Goal: Transaction & Acquisition: Purchase product/service

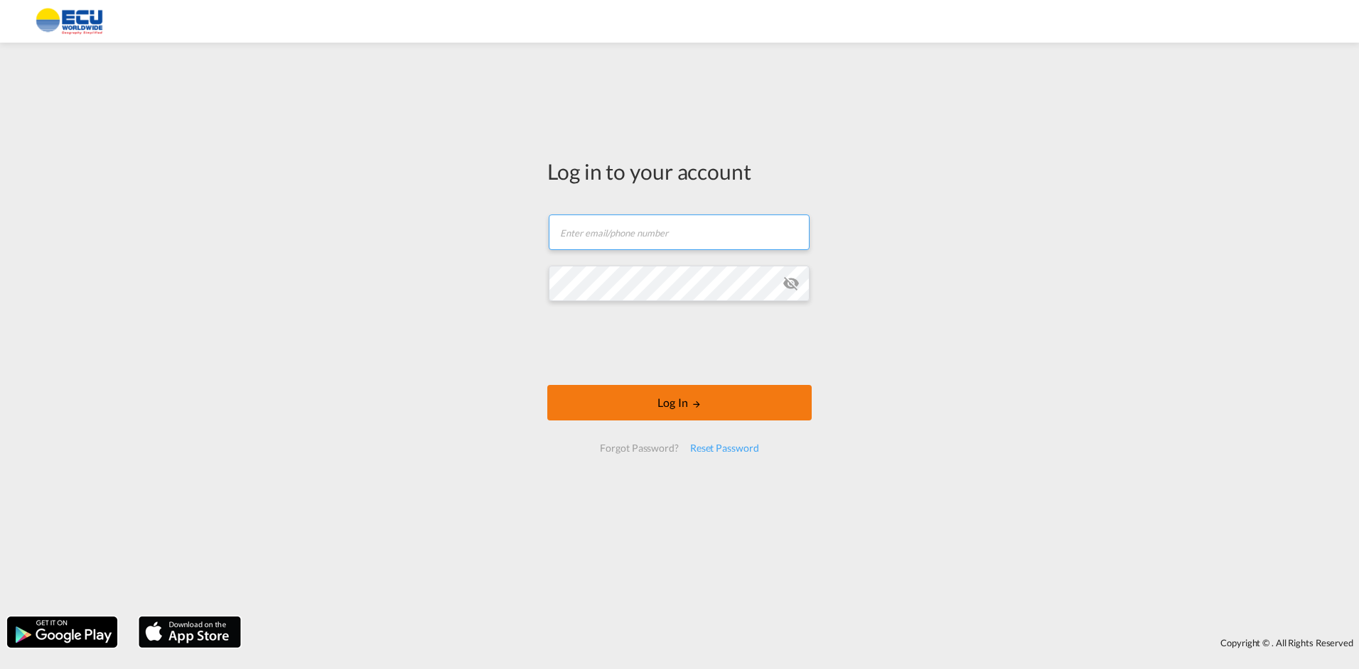
type input "[PERSON_NAME][EMAIL_ADDRESS][DOMAIN_NAME]"
click at [662, 405] on button "Log In" at bounding box center [679, 403] width 264 height 36
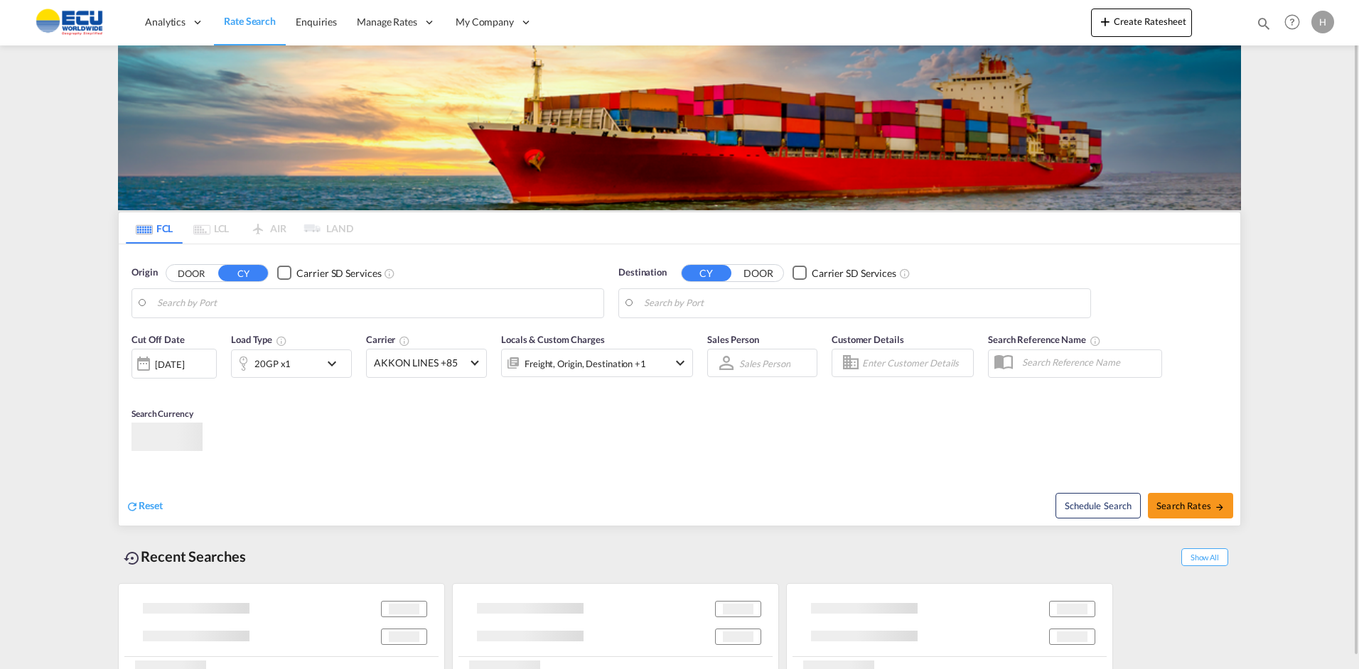
type input "[GEOGRAPHIC_DATA], [GEOGRAPHIC_DATA]"
type input "Alexandria ([GEOGRAPHIC_DATA]), EGALY"
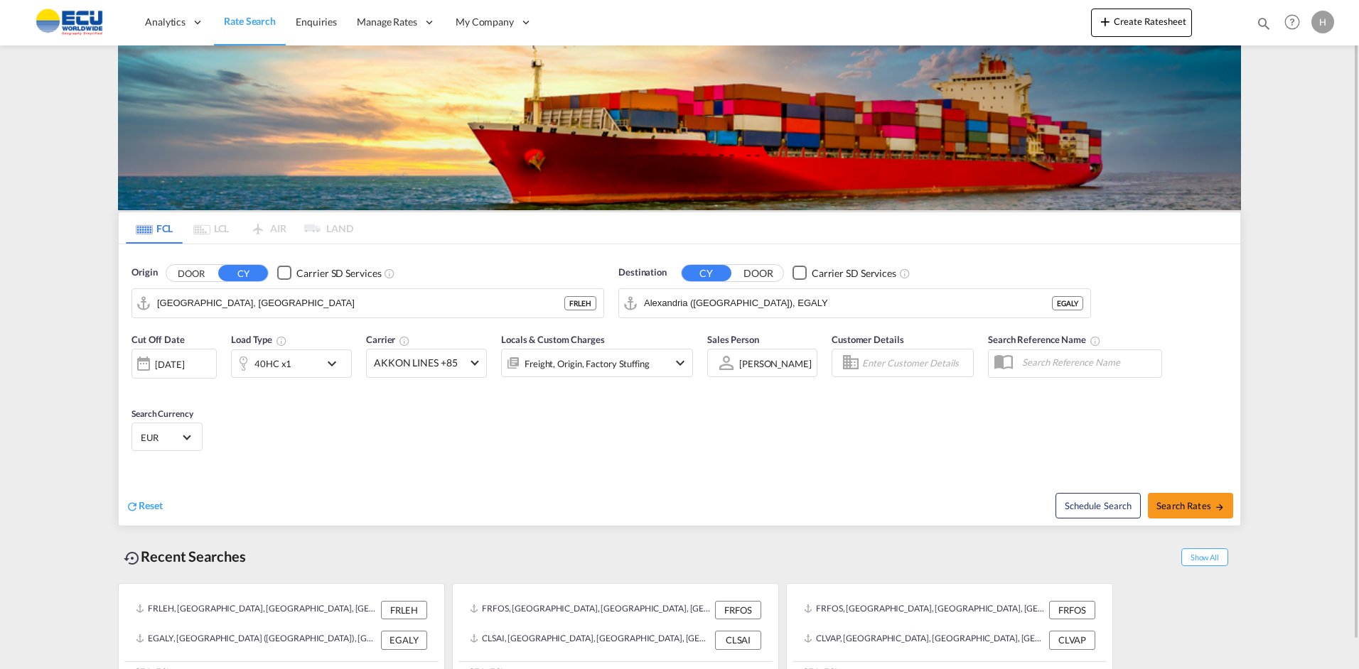
click at [672, 301] on input "Alexandria ([GEOGRAPHIC_DATA]), EGALY" at bounding box center [848, 303] width 408 height 21
click at [672, 301] on input "Alexandria ([GEOGRAPHIC_DATA]), EGALY" at bounding box center [863, 303] width 439 height 21
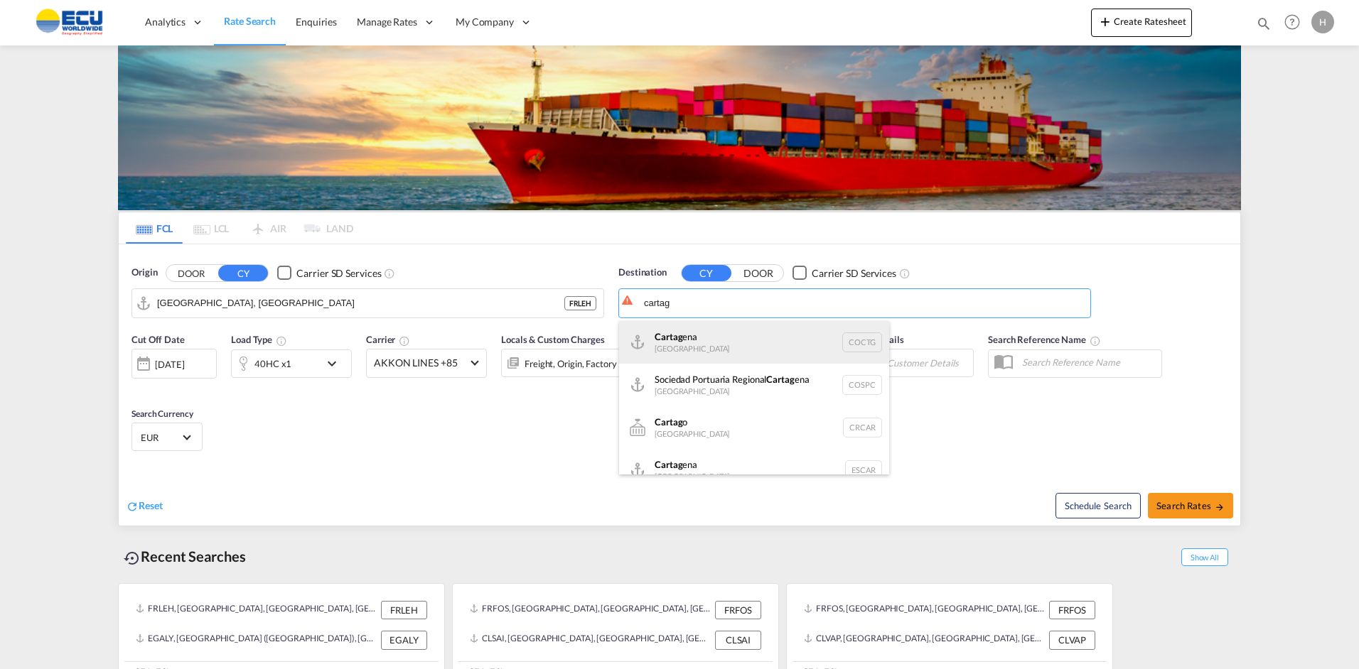
click at [675, 346] on div "Cartag ena [GEOGRAPHIC_DATA] COCTG" at bounding box center [754, 342] width 270 height 43
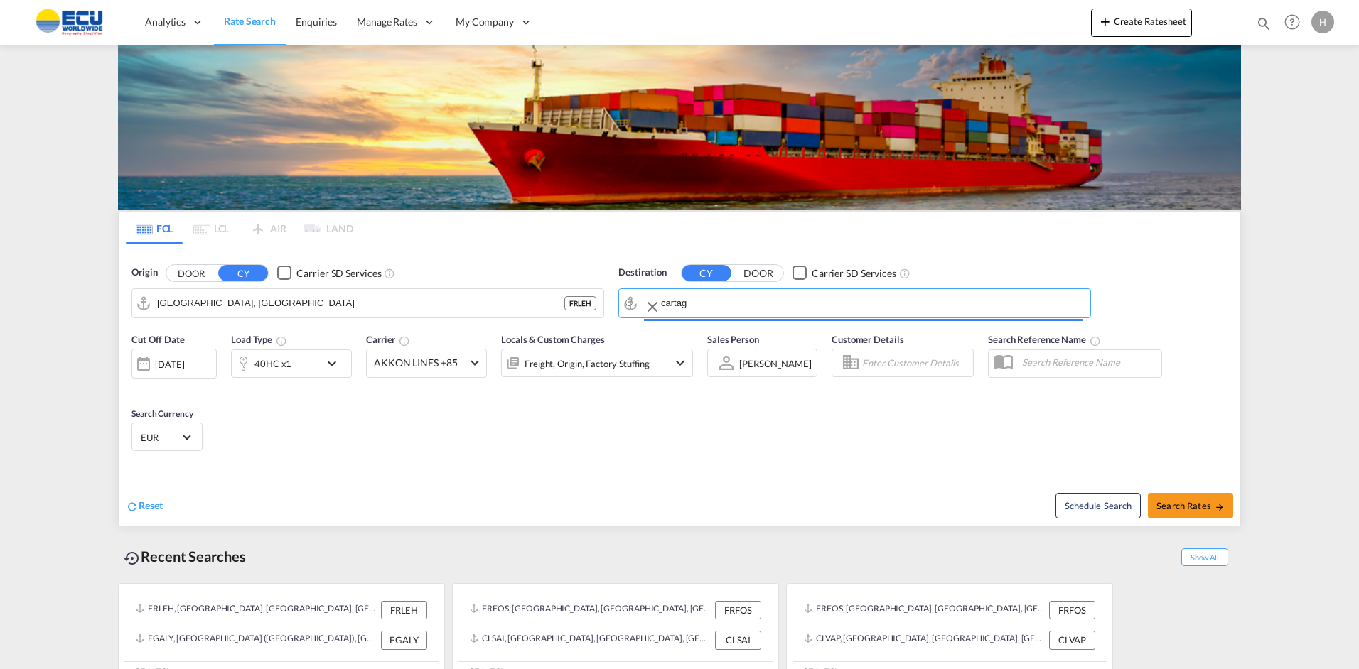
type input "[GEOGRAPHIC_DATA], COCTG"
click at [335, 372] on md-icon "icon-chevron-down" at bounding box center [335, 363] width 24 height 17
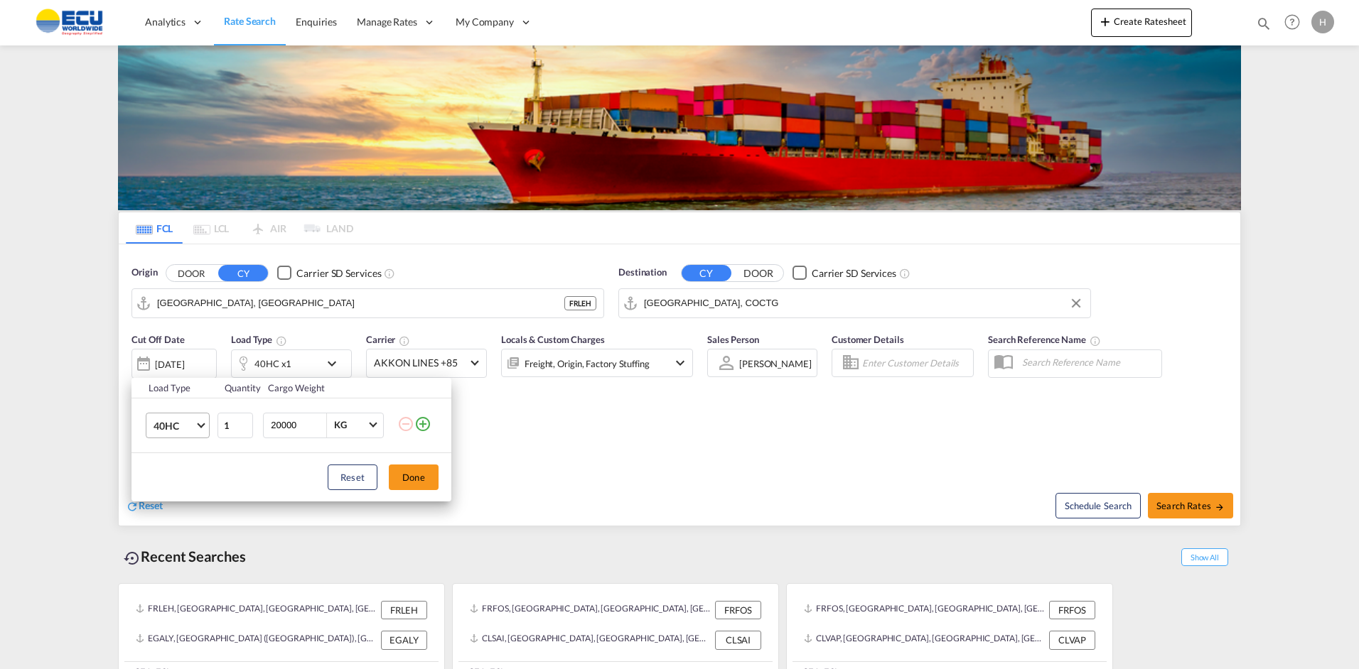
click at [193, 422] on span "40HC" at bounding box center [174, 426] width 41 height 14
click at [186, 420] on md-option "20RE" at bounding box center [190, 423] width 97 height 34
click at [421, 428] on md-icon "icon-plus-circle-outline" at bounding box center [422, 424] width 17 height 17
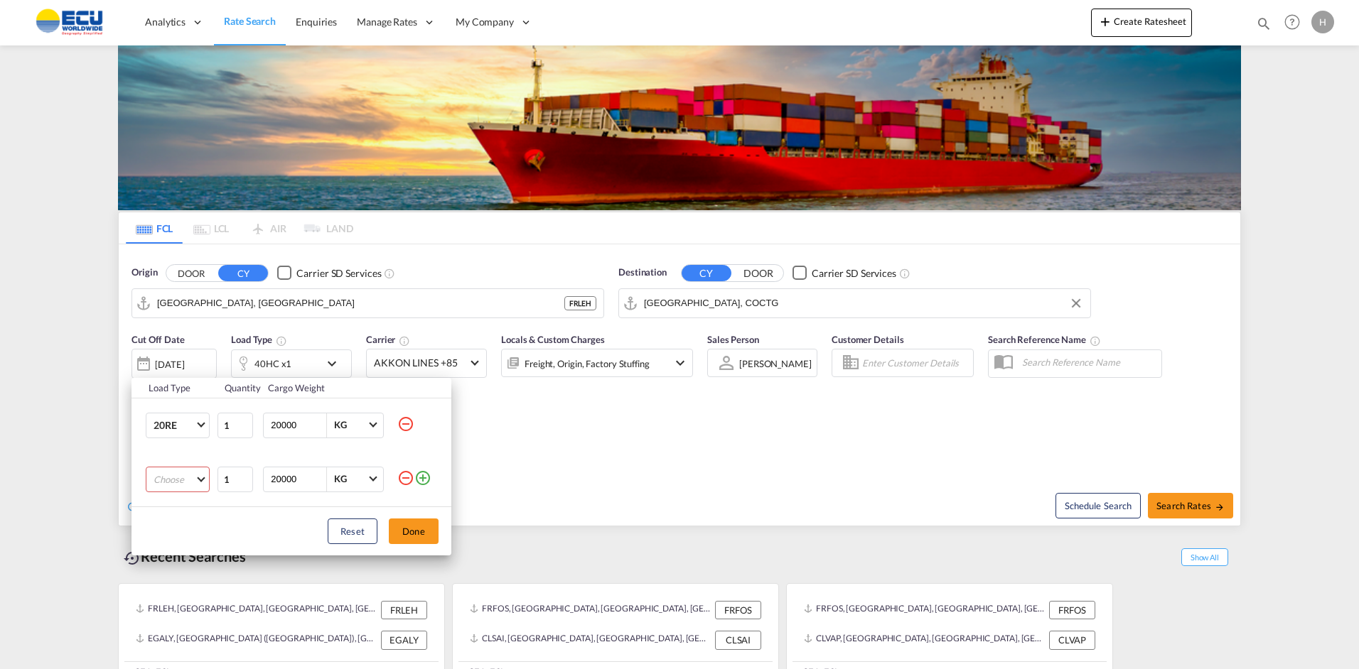
click at [166, 476] on md-select "Choose 20GP 40GP 40HC 45HC 20RE 40RE 40HR 20OT 40OT 20FR 40FR 40NR 20NR 45S 20T…" at bounding box center [178, 480] width 64 height 26
drag, startPoint x: 179, startPoint y: 547, endPoint x: 187, endPoint y: 510, distance: 37.1
click at [187, 510] on md-content "20GP 40GP 40HC 45HC 20RE 40RE 40HR 20OT 40OT 20FR 40FR 40NR 20NR 45S 20TK 40TK …" at bounding box center [190, 554] width 97 height 182
click at [171, 511] on div "40RE" at bounding box center [165, 508] width 23 height 13
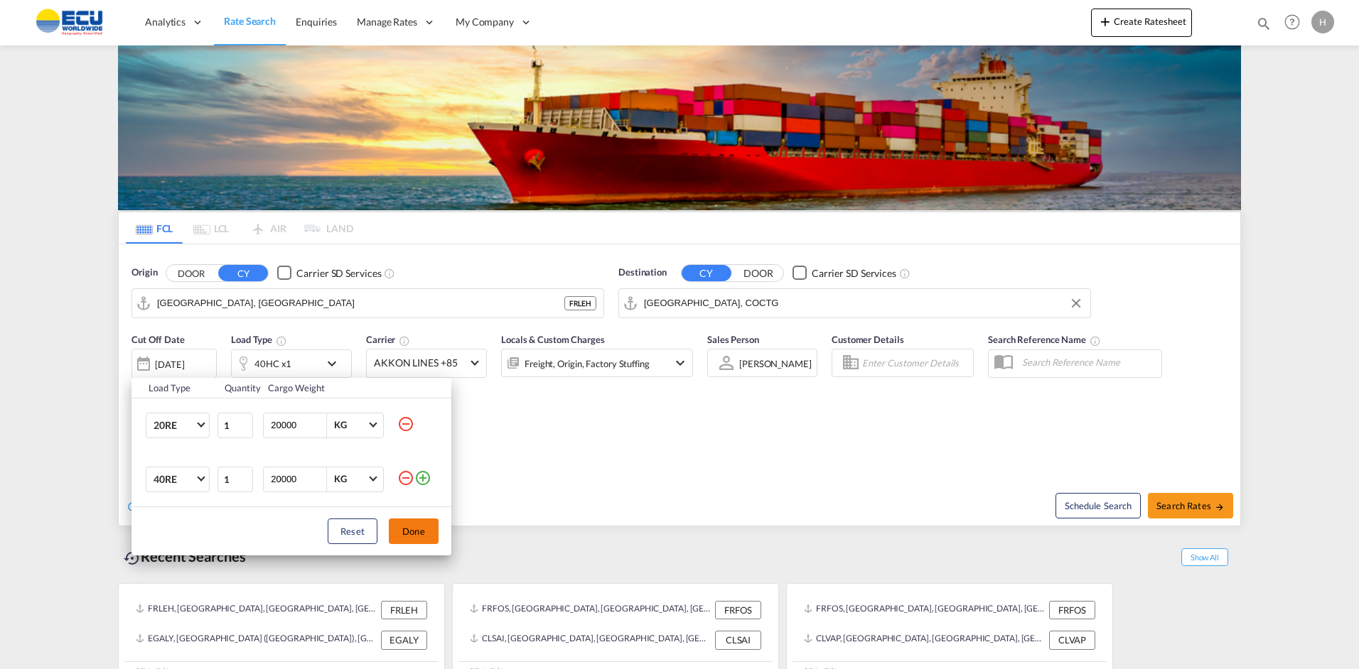
click at [429, 534] on button "Done" at bounding box center [414, 532] width 50 height 26
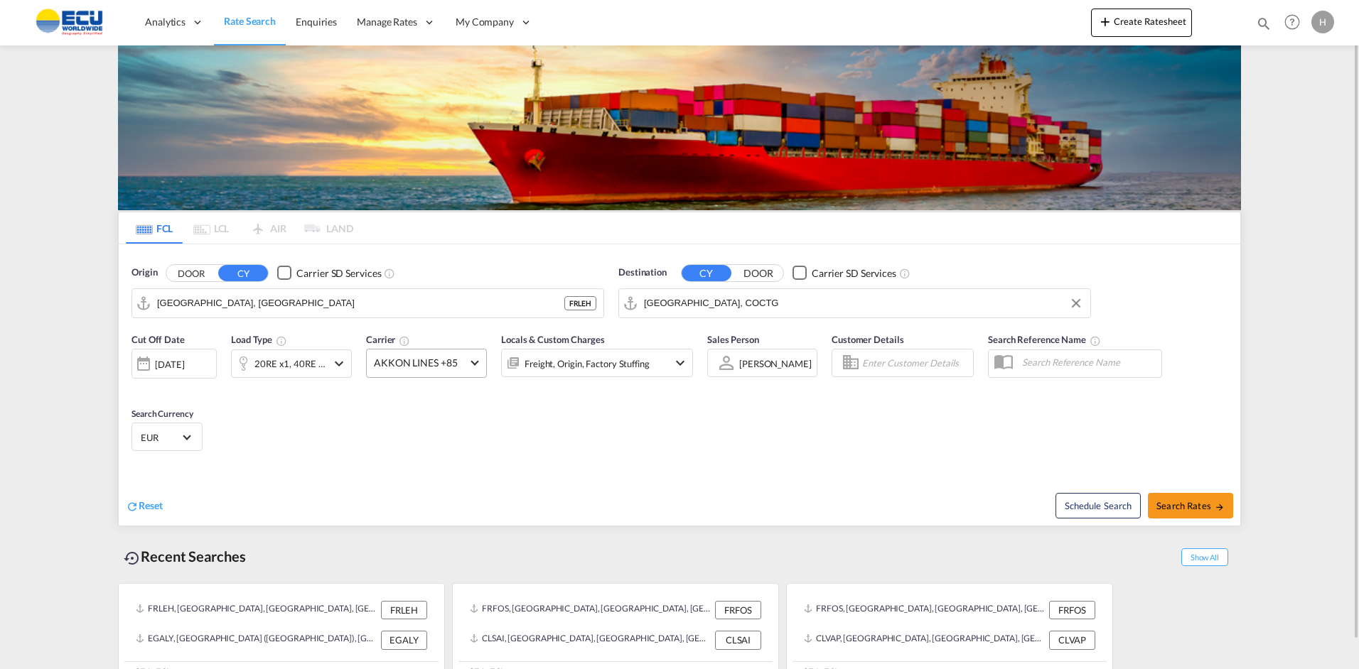
click at [466, 364] on md-select-value "AKKON LINES +85" at bounding box center [426, 364] width 119 height 28
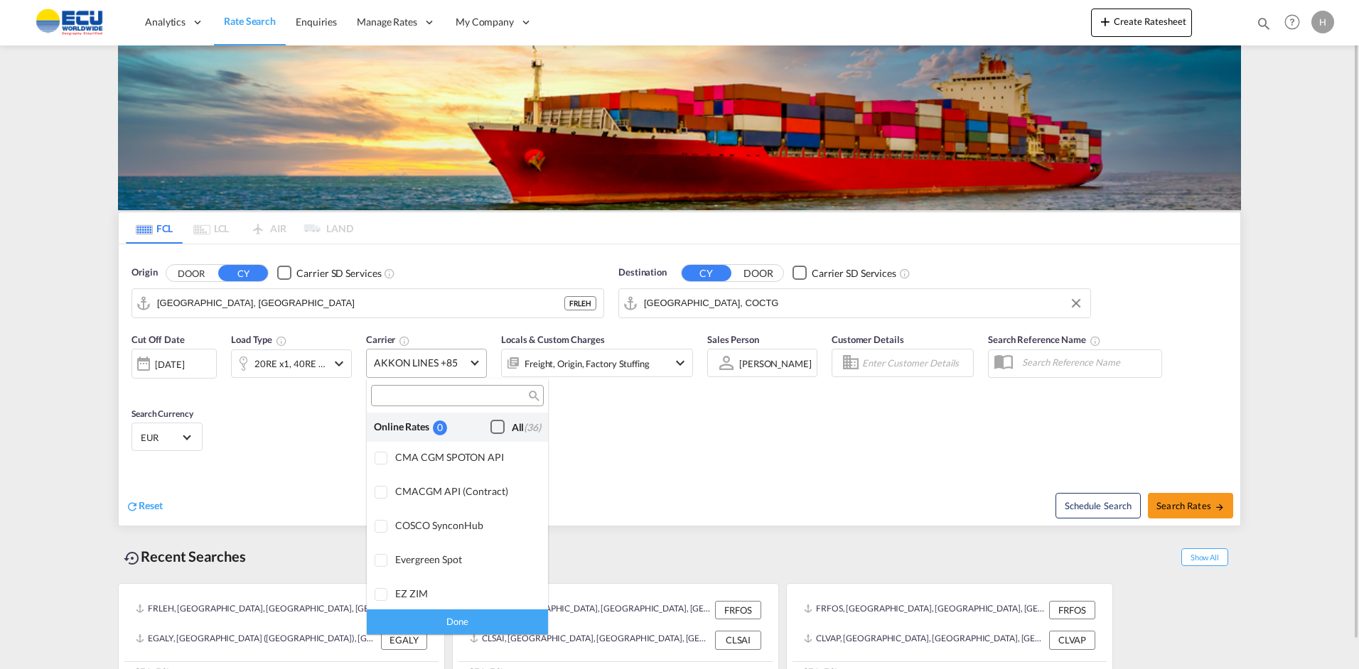
scroll to position [1210, 0]
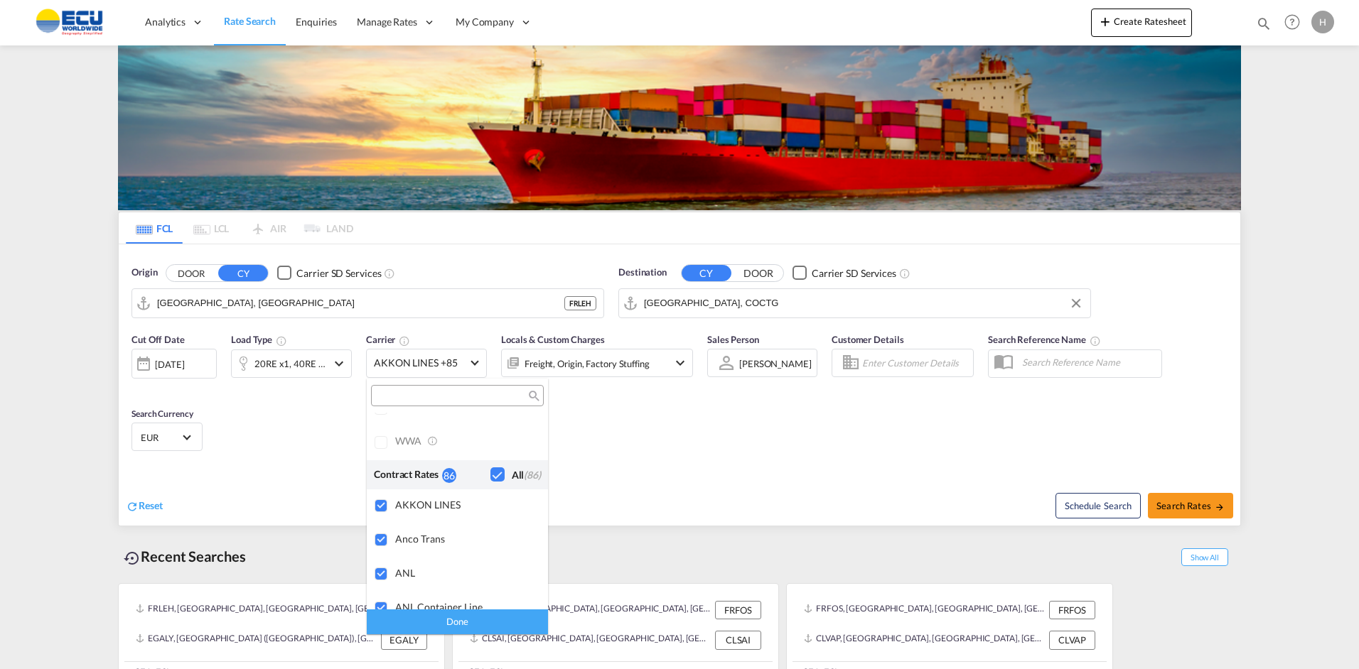
click at [1168, 504] on md-backdrop at bounding box center [679, 334] width 1359 height 669
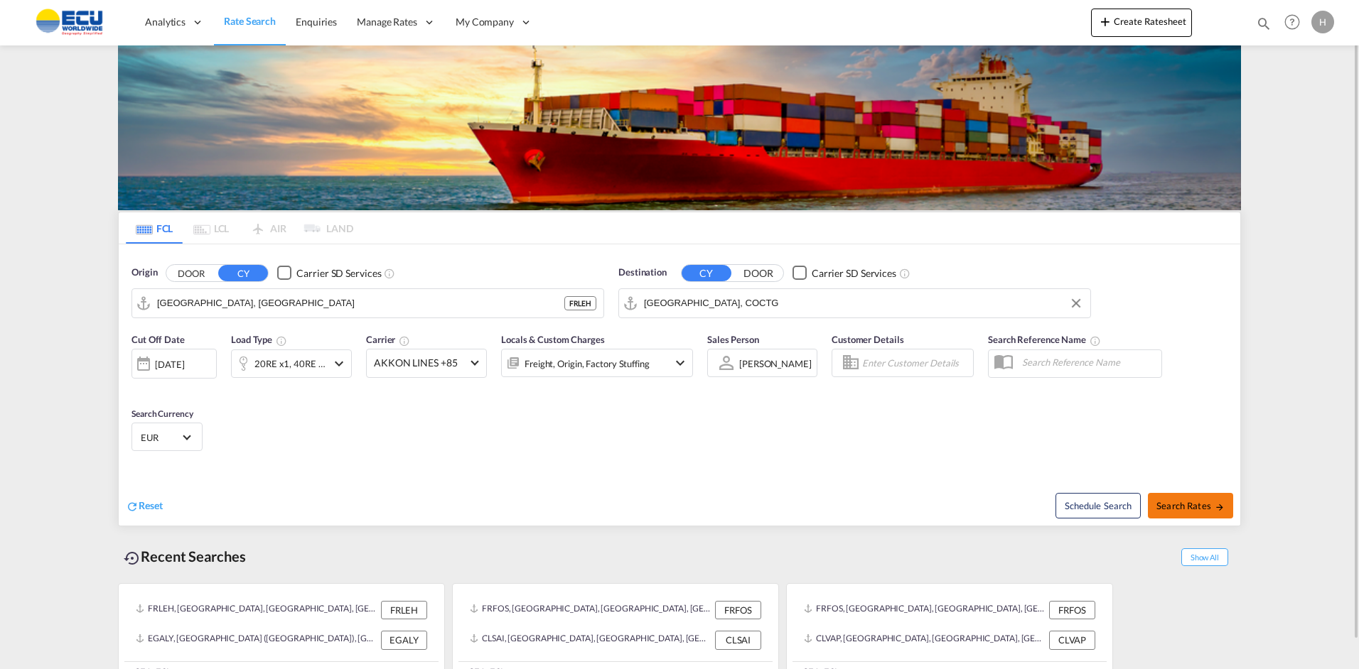
click at [1166, 505] on span "Search Rates" at bounding box center [1190, 505] width 68 height 11
type input "FRLEH to COCTG / [DATE]"
type input "[GEOGRAPHIC_DATA], [GEOGRAPHIC_DATA]"
click at [710, 301] on input "[GEOGRAPHIC_DATA], COCTG" at bounding box center [863, 303] width 439 height 21
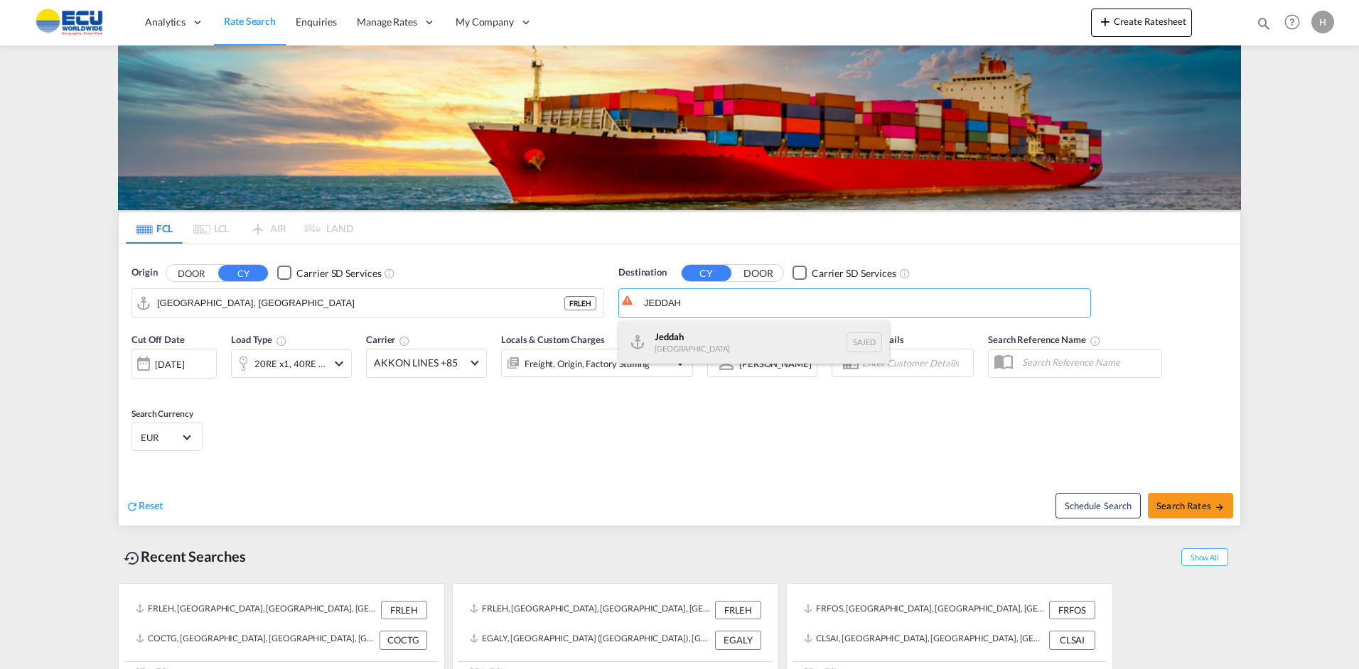
click at [682, 339] on div "Jeddah Saudi Arabia SAJED" at bounding box center [754, 342] width 270 height 43
type input "Jeddah, SAJED"
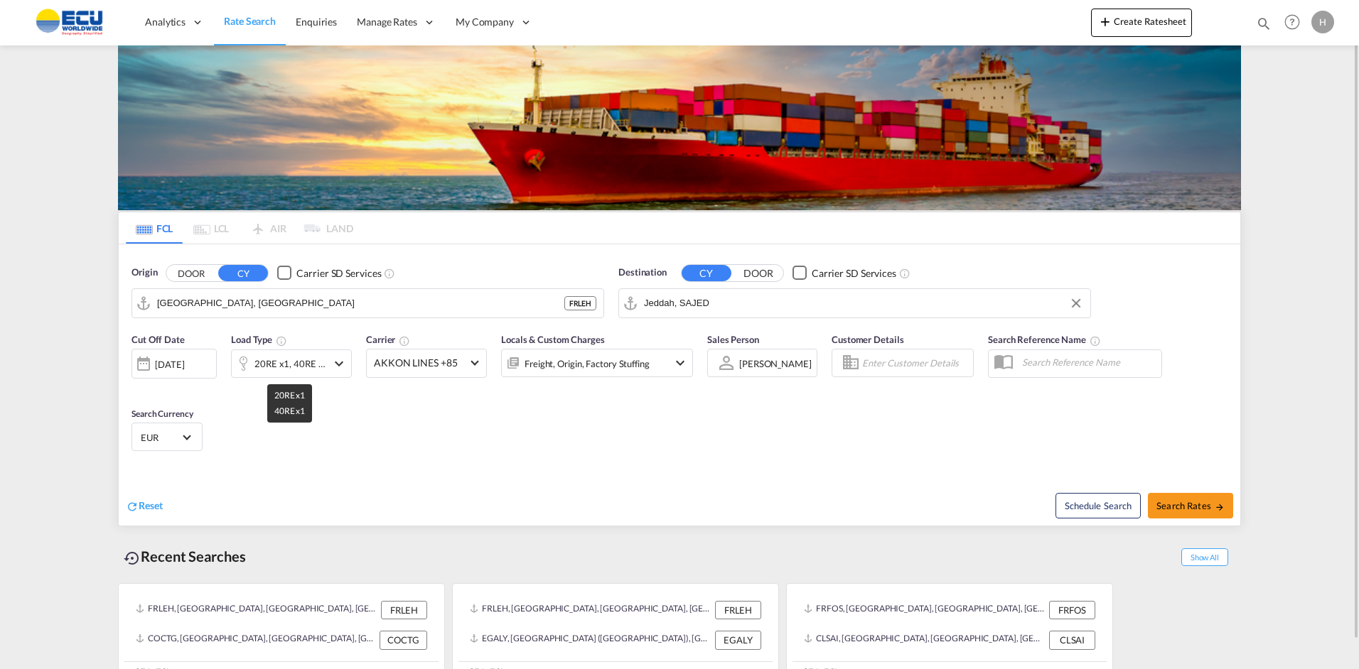
click at [281, 363] on div "20RE x1, 40RE x1" at bounding box center [290, 364] width 72 height 20
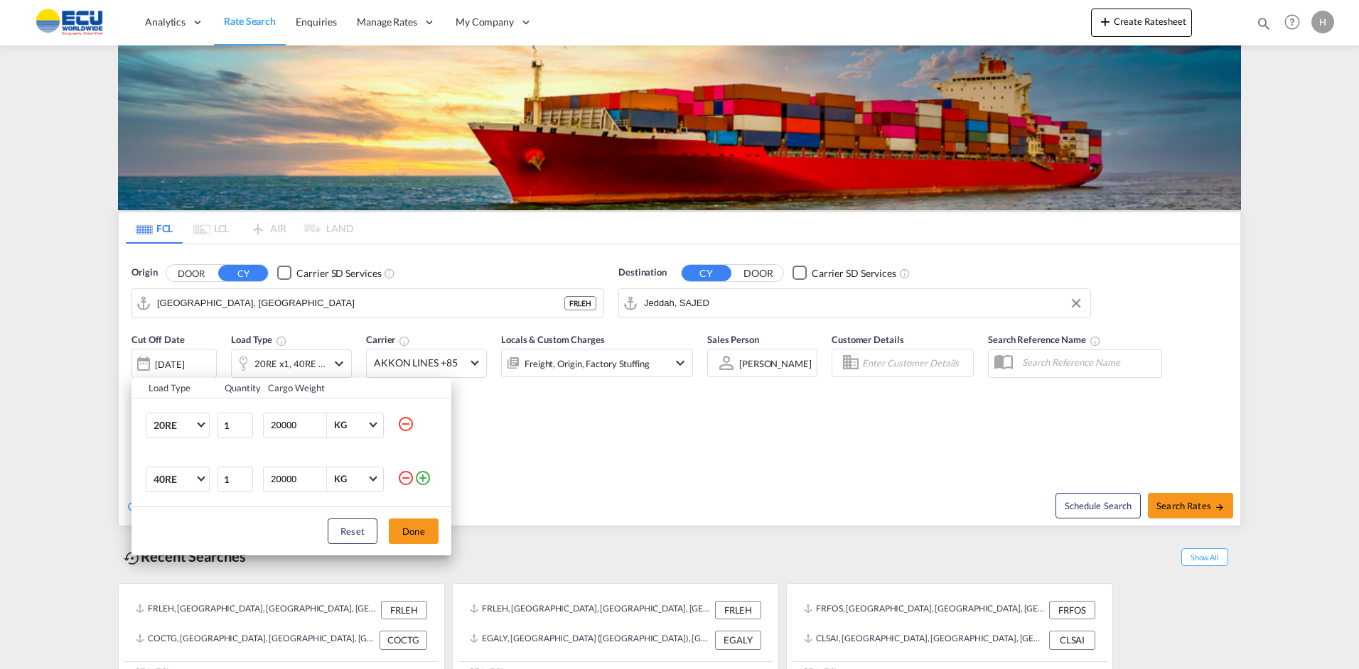
click at [409, 421] on md-icon "icon-minus-circle-outline" at bounding box center [405, 424] width 17 height 17
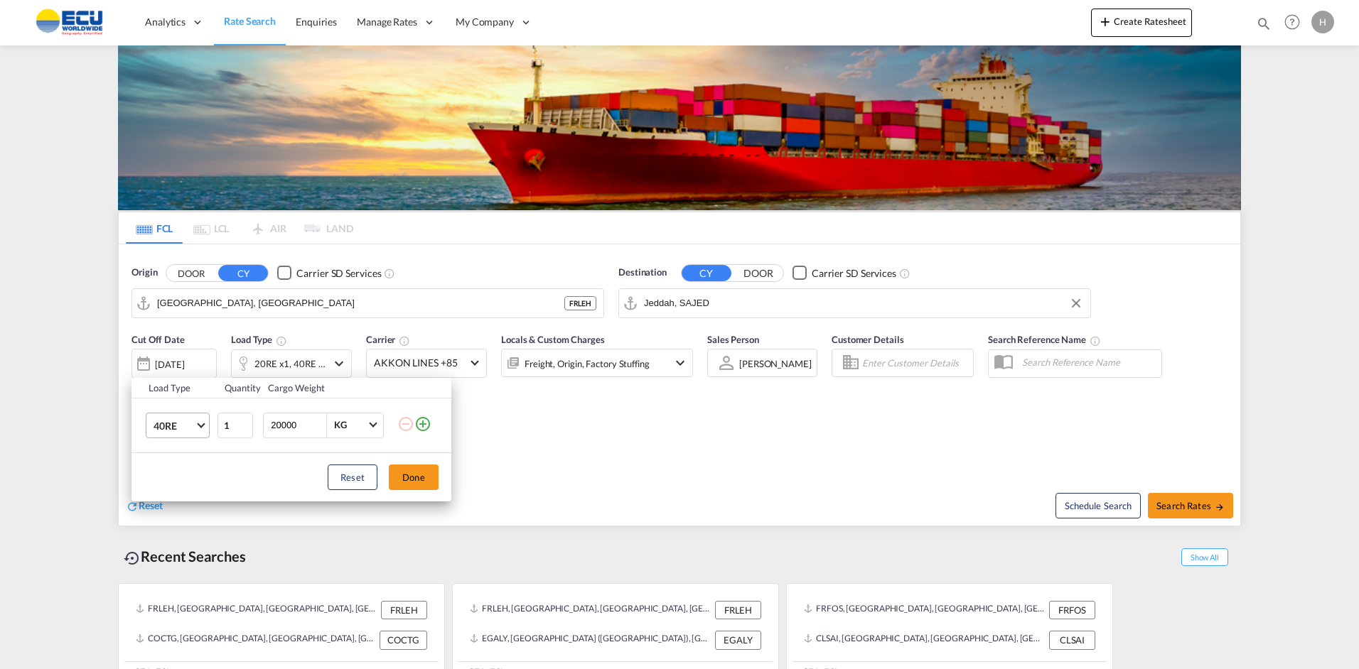
click at [200, 424] on span "Choose: \a40RE" at bounding box center [201, 424] width 8 height 8
click at [179, 360] on md-option "20GP" at bounding box center [190, 352] width 97 height 34
click at [421, 486] on button "Done" at bounding box center [414, 478] width 50 height 26
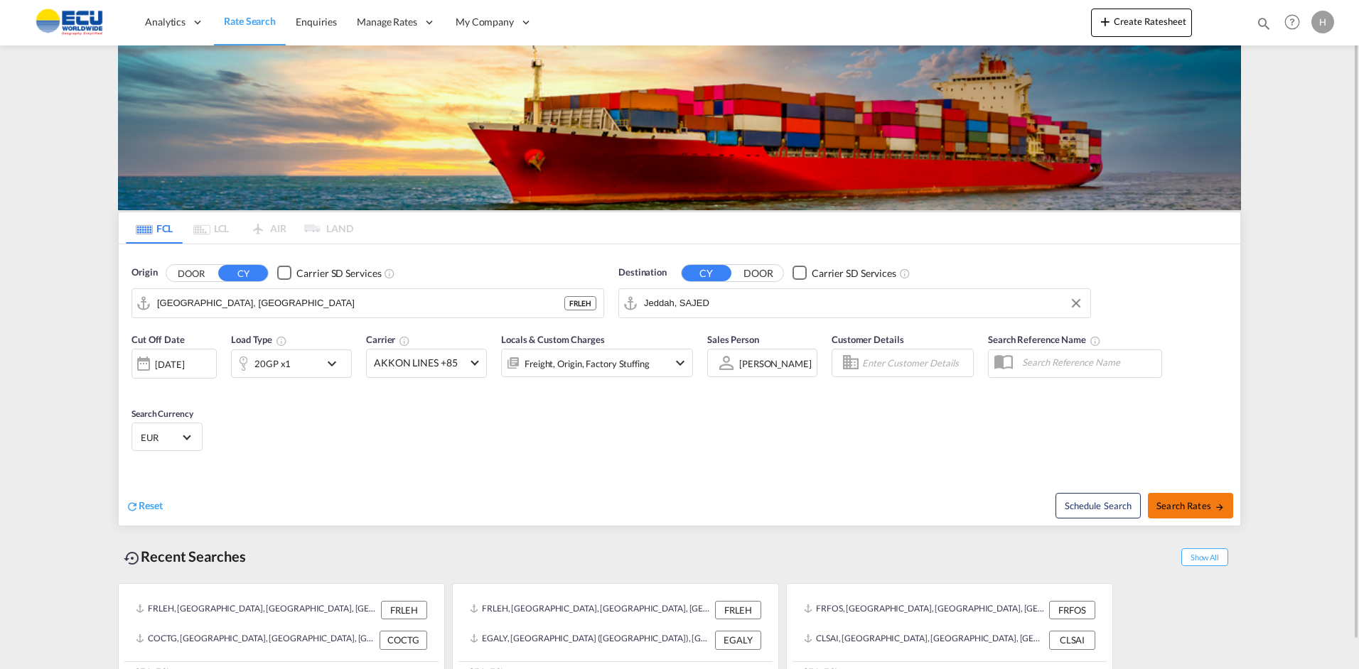
click at [1177, 500] on span "Search Rates" at bounding box center [1190, 505] width 68 height 11
type input "FRLEH to SAJED / 3 Sep 2025"
